Goal: Book appointment/travel/reservation

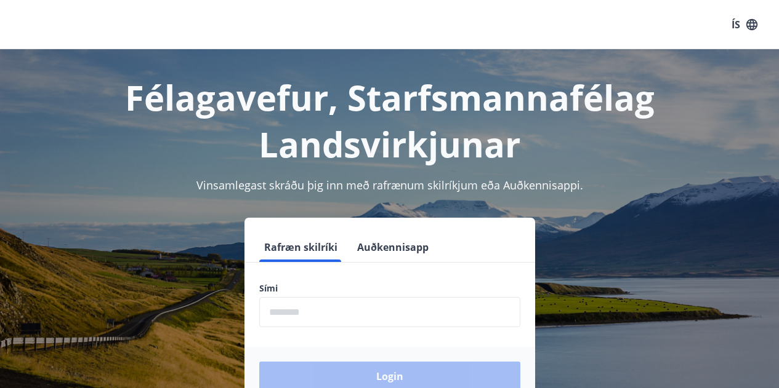
click at [357, 320] on input "phone" at bounding box center [389, 312] width 261 height 30
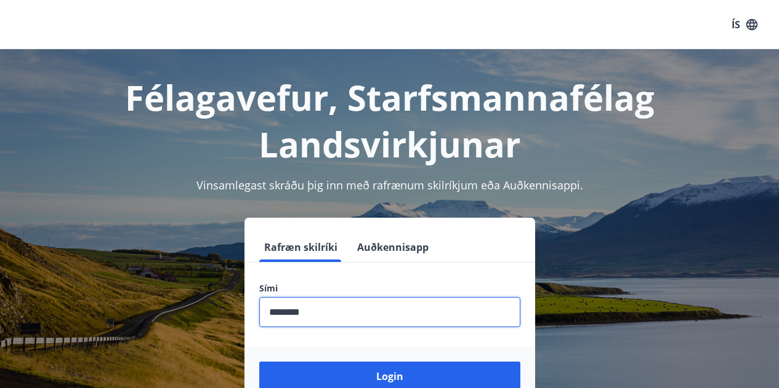
type input "********"
click at [430, 375] on button "Login" at bounding box center [389, 377] width 261 height 30
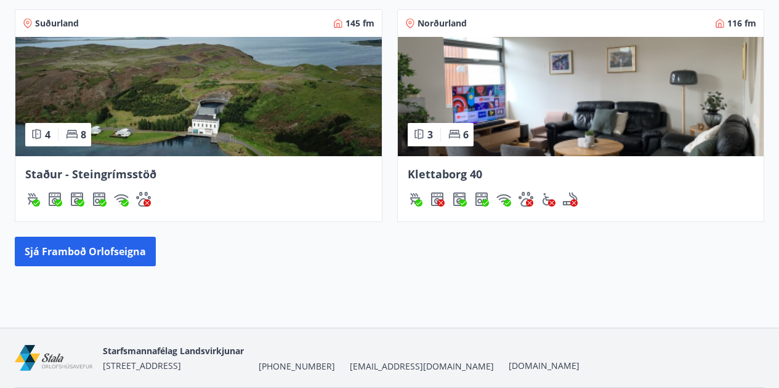
scroll to position [763, 0]
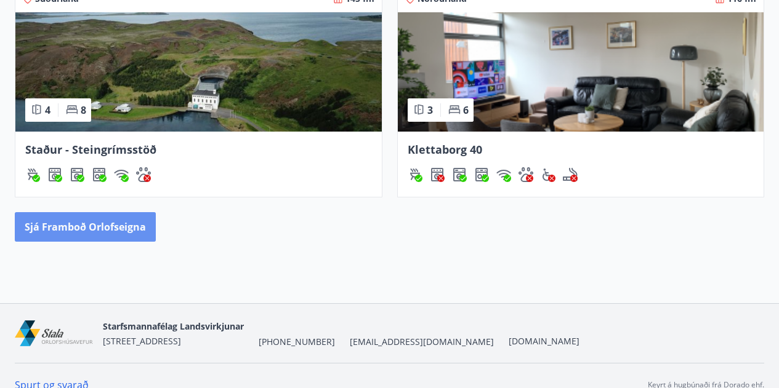
click at [93, 225] on button "Sjá framboð orlofseigna" at bounding box center [85, 227] width 141 height 30
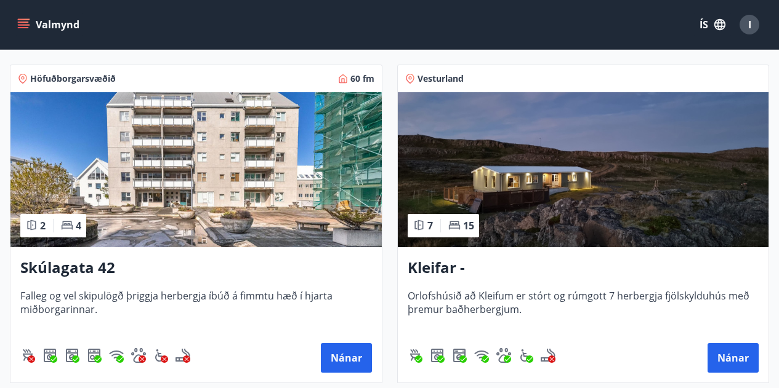
scroll to position [566, 0]
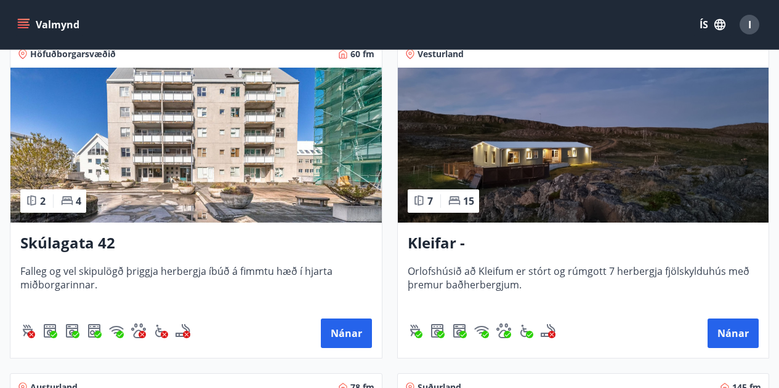
click at [337, 334] on button "Nánar" at bounding box center [346, 334] width 51 height 30
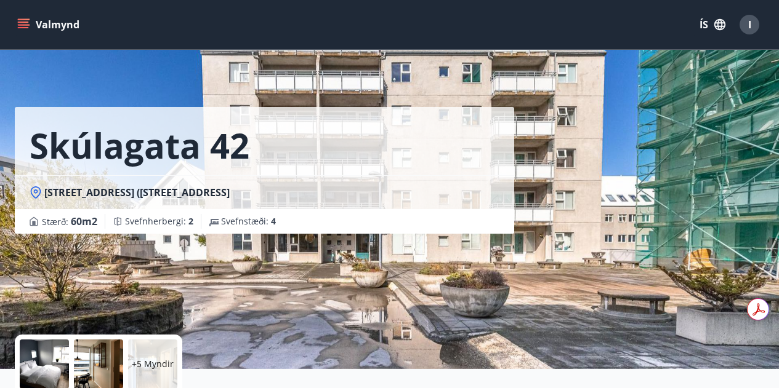
scroll to position [324, 0]
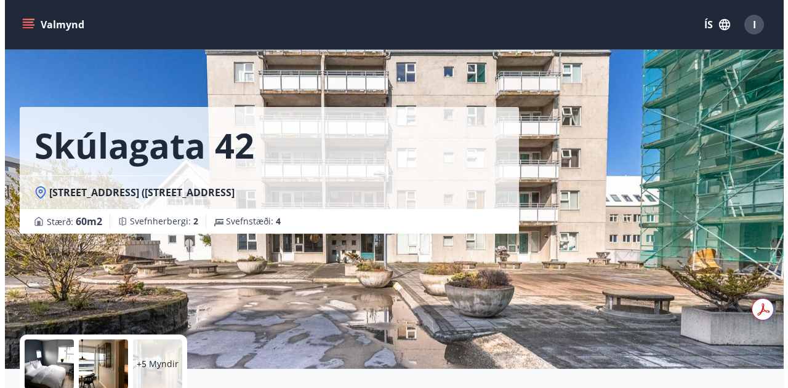
click icon "Move backward to switch to the previous month."
click icon
